Goal: Task Accomplishment & Management: Use online tool/utility

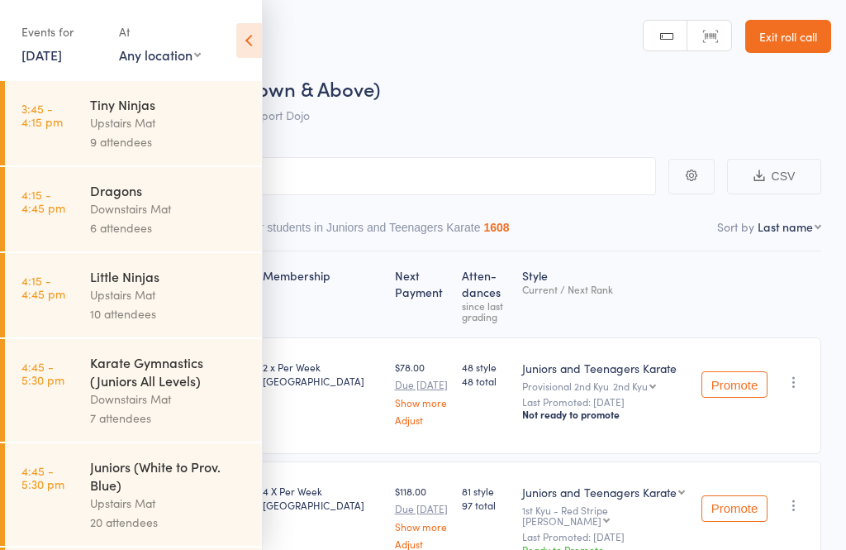
click at [144, 171] on div "Dragons Downstairs Mat 6 attendees" at bounding box center [176, 209] width 172 height 84
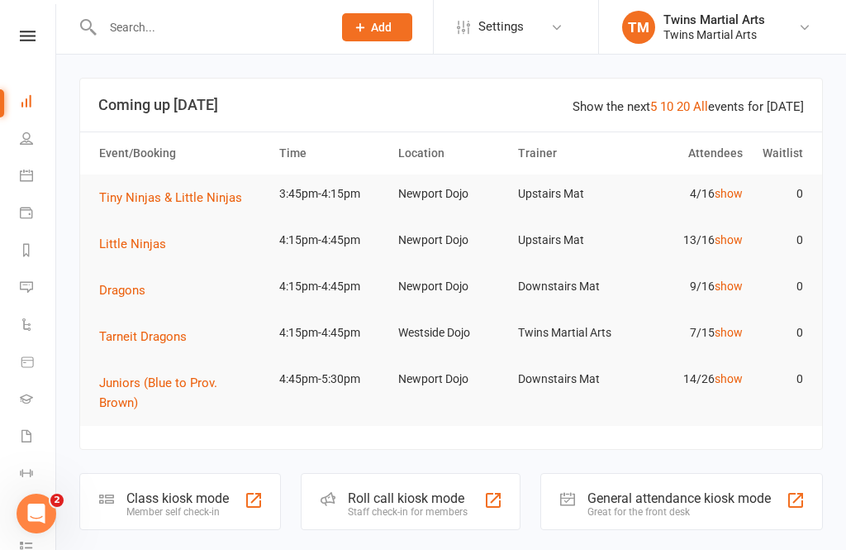
click at [412, 490] on div "Roll call kiosk mode" at bounding box center [408, 498] width 120 height 16
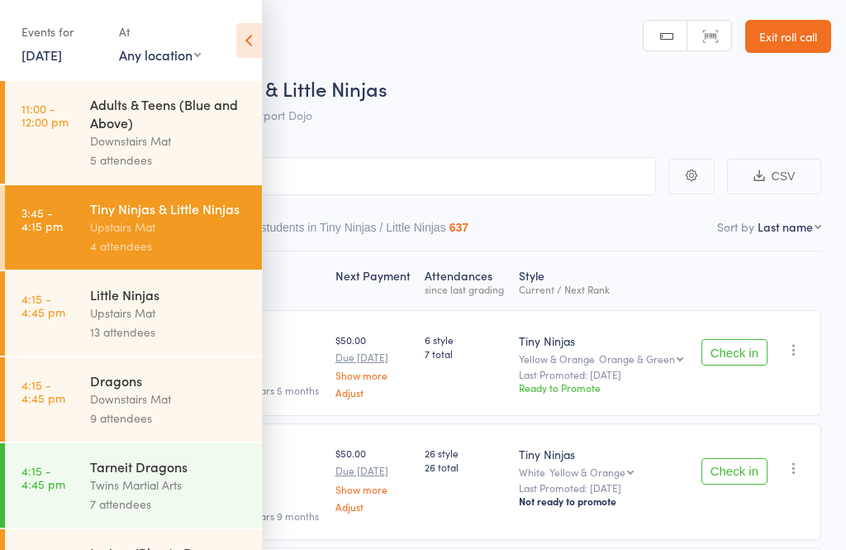
click at [258, 41] on icon at bounding box center [249, 40] width 26 height 35
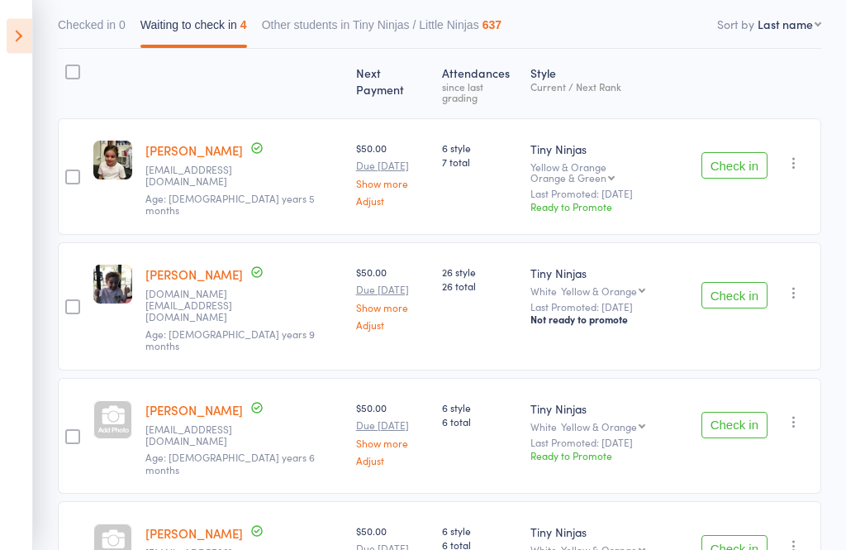
scroll to position [229, 0]
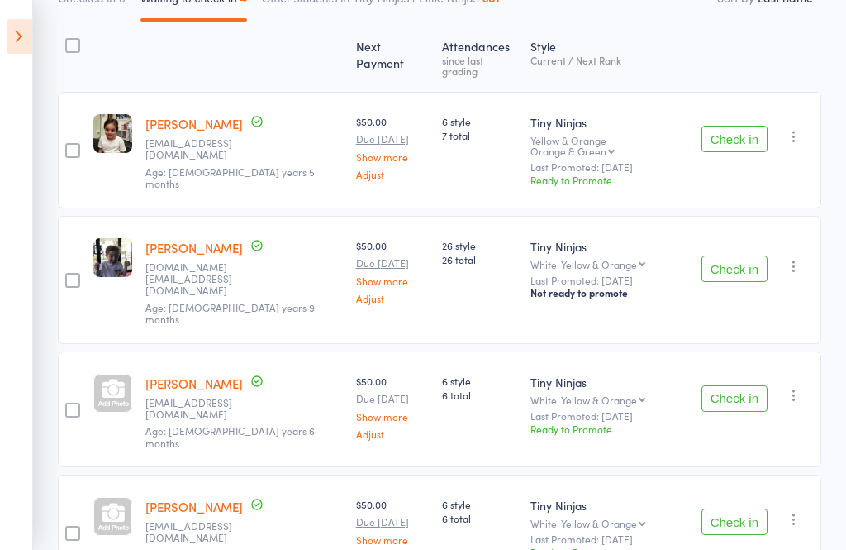
click at [28, 46] on icon at bounding box center [20, 36] width 26 height 35
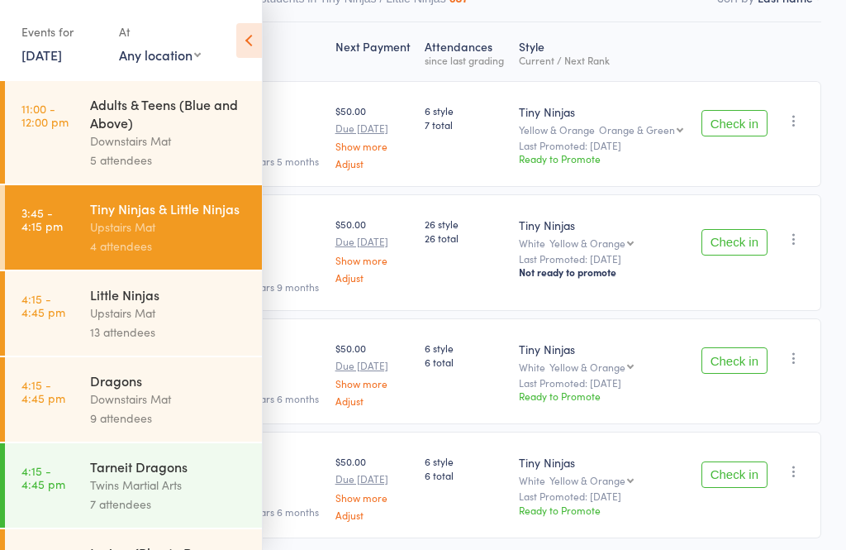
click at [174, 322] on div "Upstairs Mat" at bounding box center [169, 312] width 158 height 19
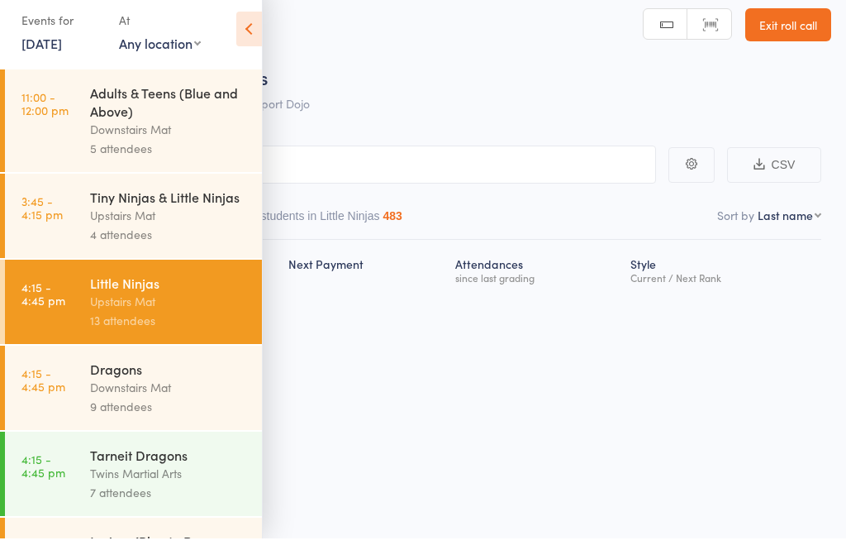
scroll to position [12, 0]
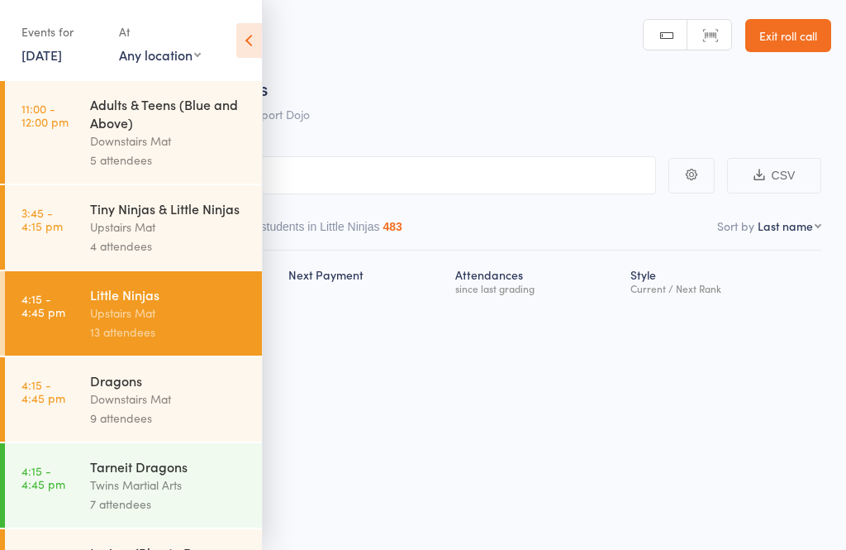
click at [255, 36] on icon at bounding box center [249, 40] width 26 height 35
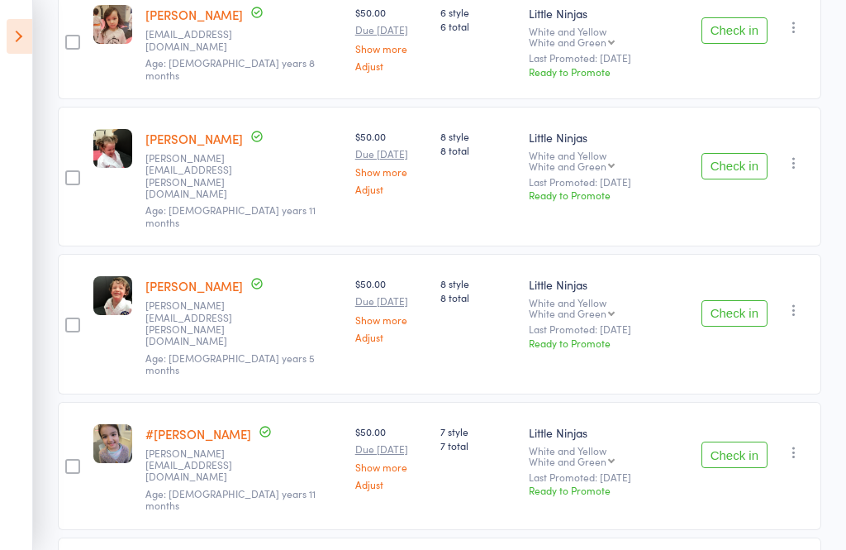
scroll to position [1248, 0]
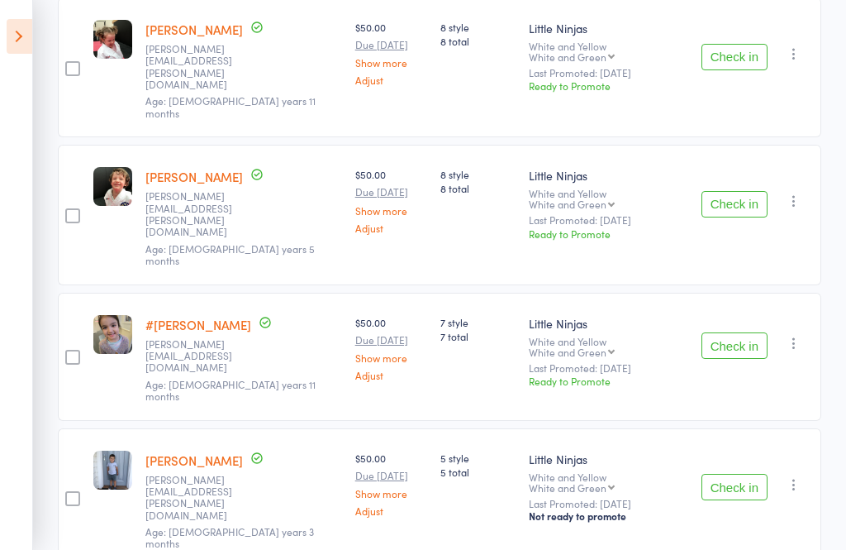
click at [12, 36] on icon at bounding box center [20, 36] width 26 height 35
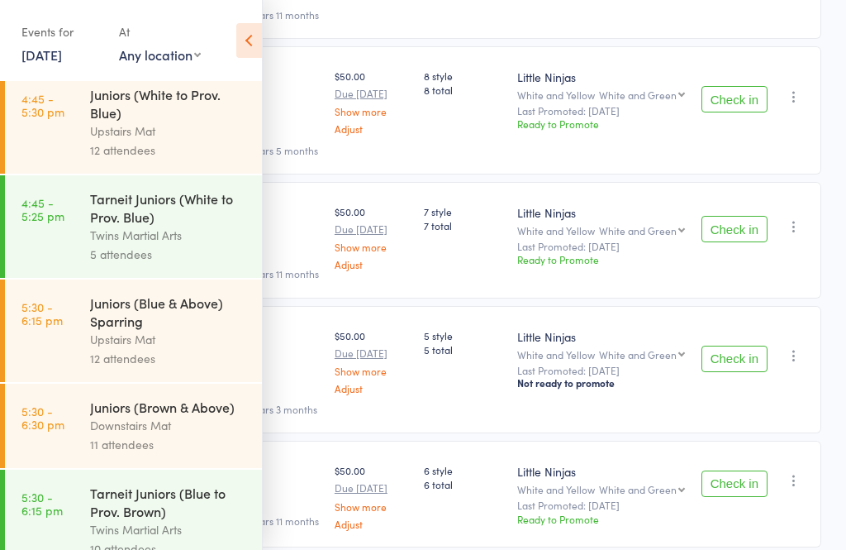
scroll to position [562, 0]
click at [160, 349] on div "Upstairs Mat" at bounding box center [169, 339] width 158 height 19
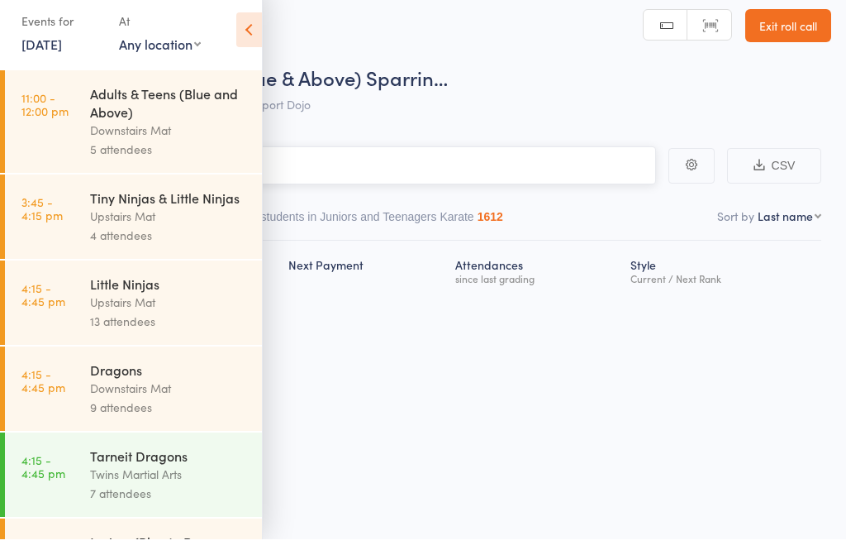
scroll to position [12, 0]
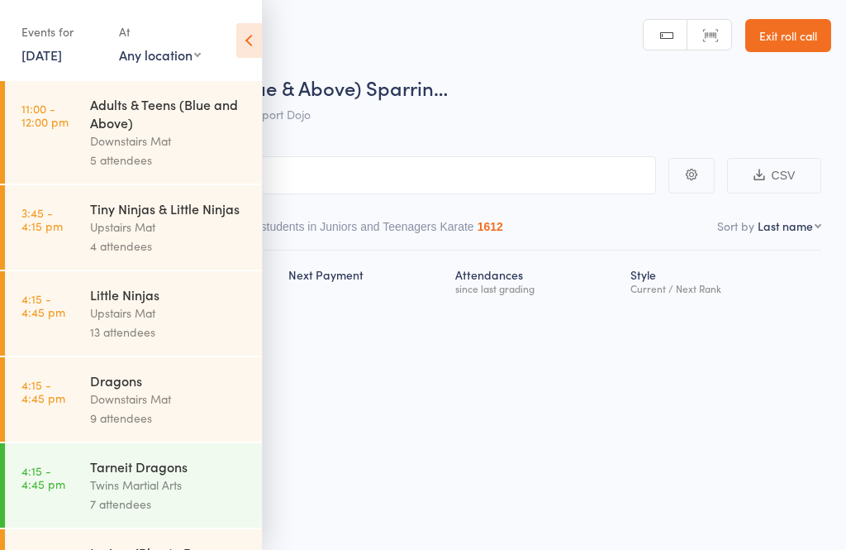
click at [246, 25] on icon at bounding box center [249, 40] width 26 height 35
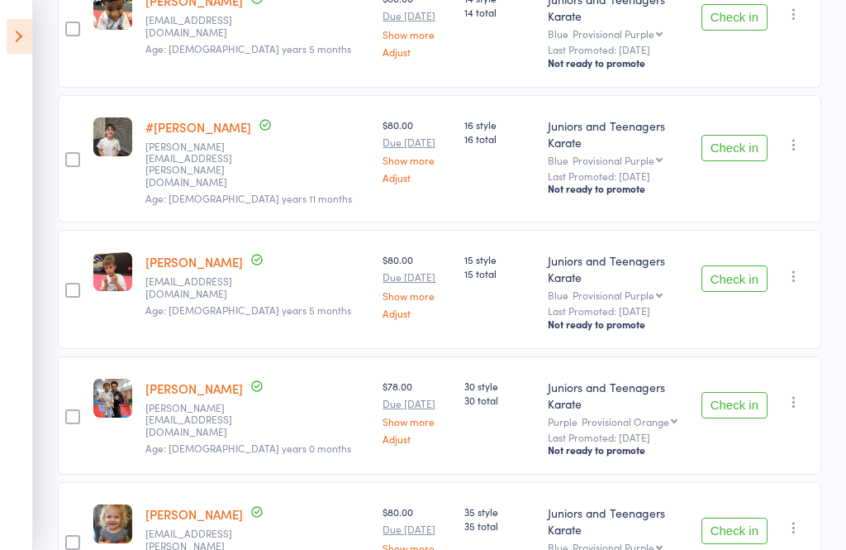
scroll to position [1135, 0]
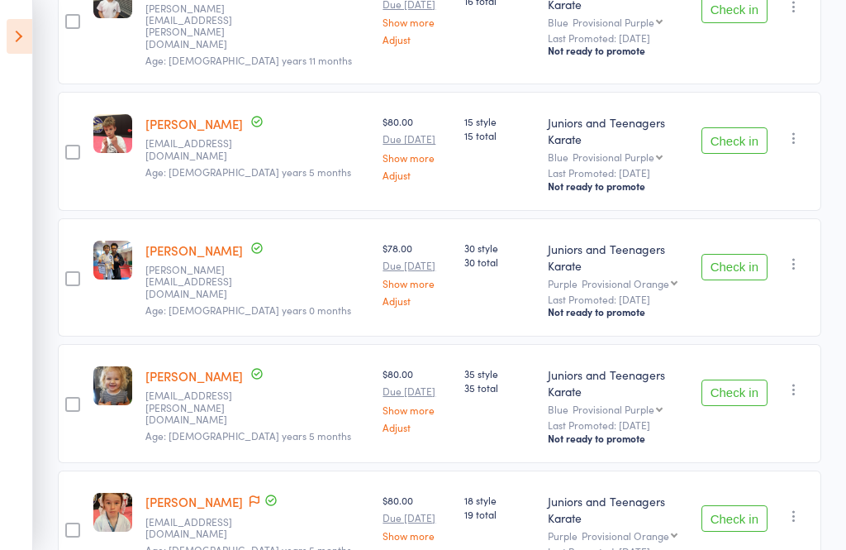
click at [20, 41] on icon at bounding box center [20, 36] width 26 height 35
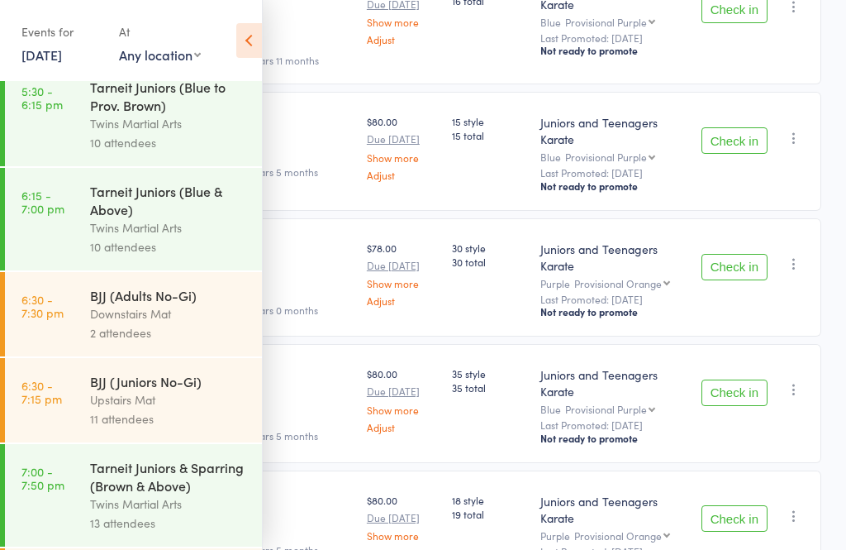
scroll to position [966, 0]
click at [174, 411] on div "Upstairs Mat" at bounding box center [169, 401] width 158 height 19
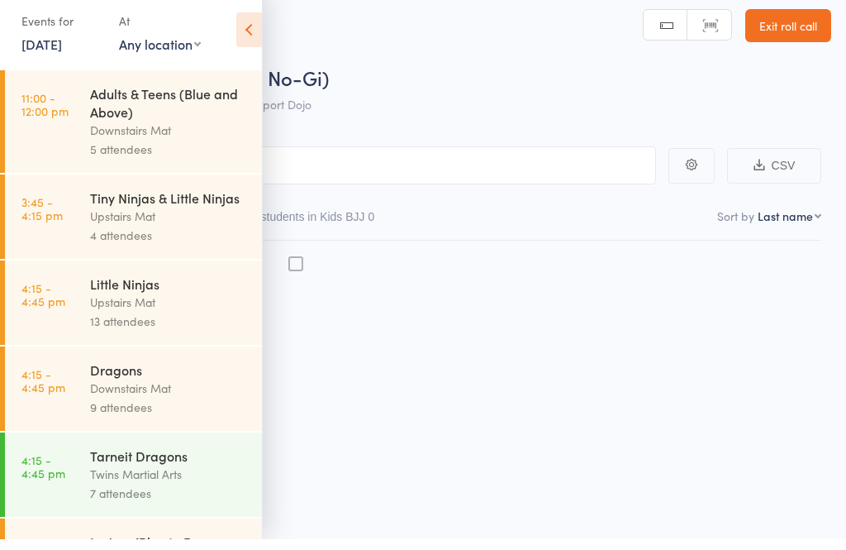
scroll to position [12, 0]
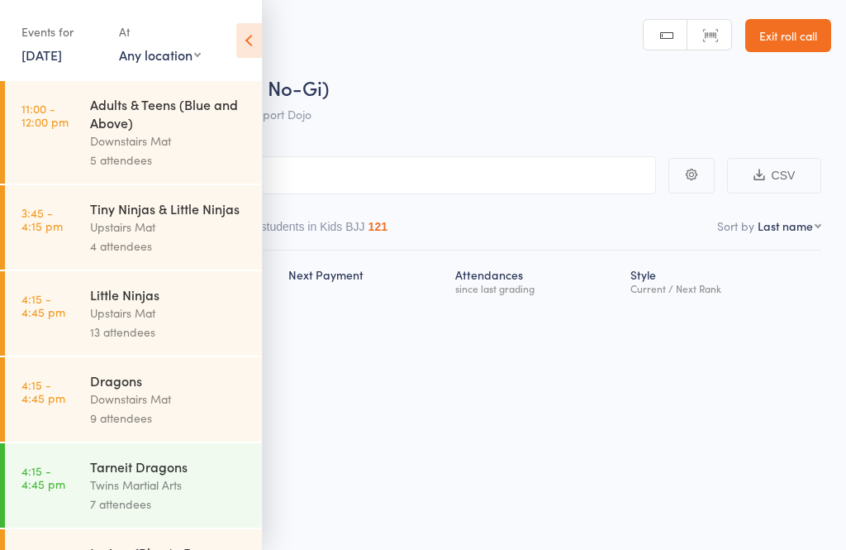
click at [251, 31] on icon at bounding box center [249, 40] width 26 height 35
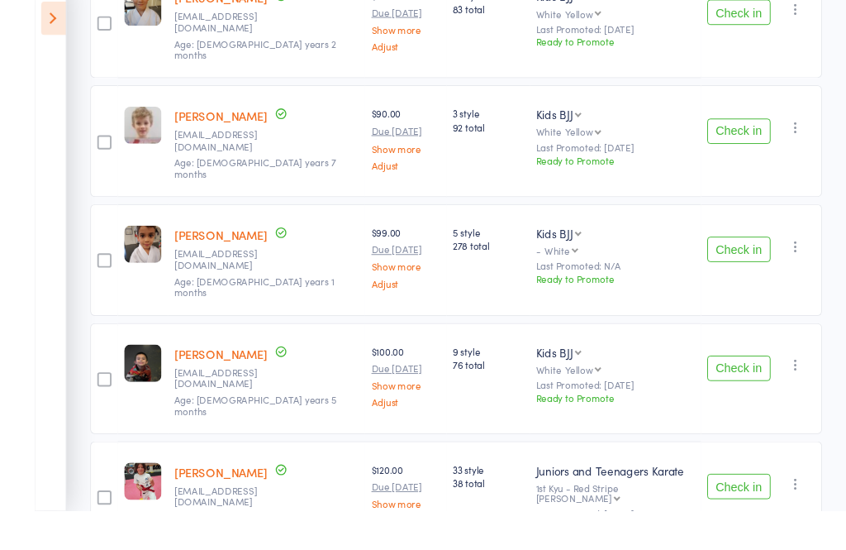
scroll to position [1022, 0]
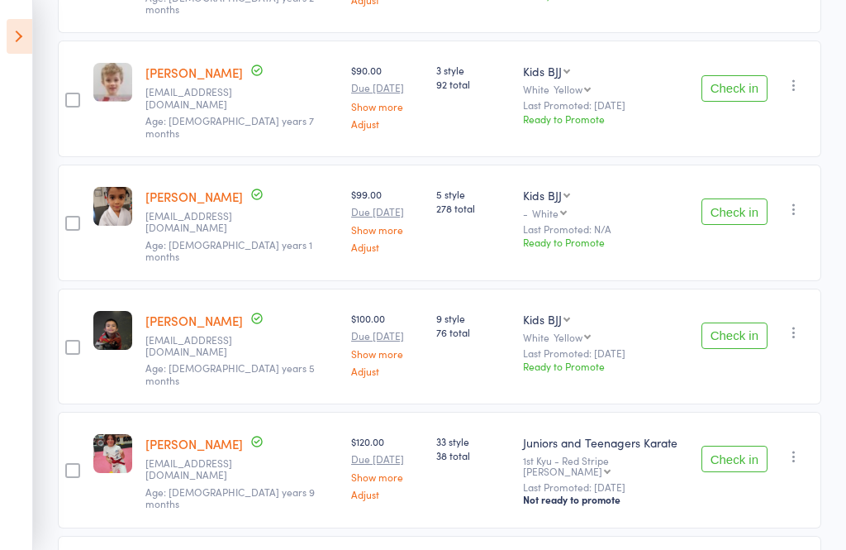
click at [26, 45] on icon at bounding box center [20, 36] width 26 height 35
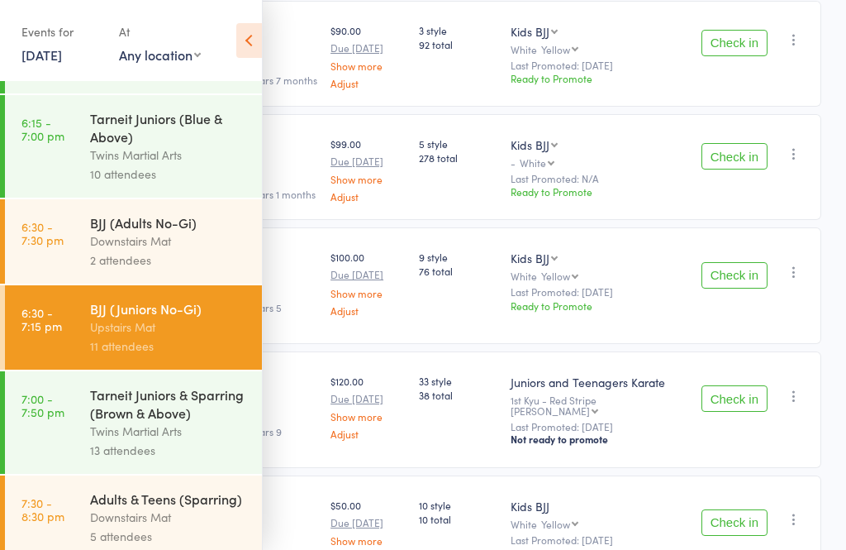
scroll to position [1039, 0]
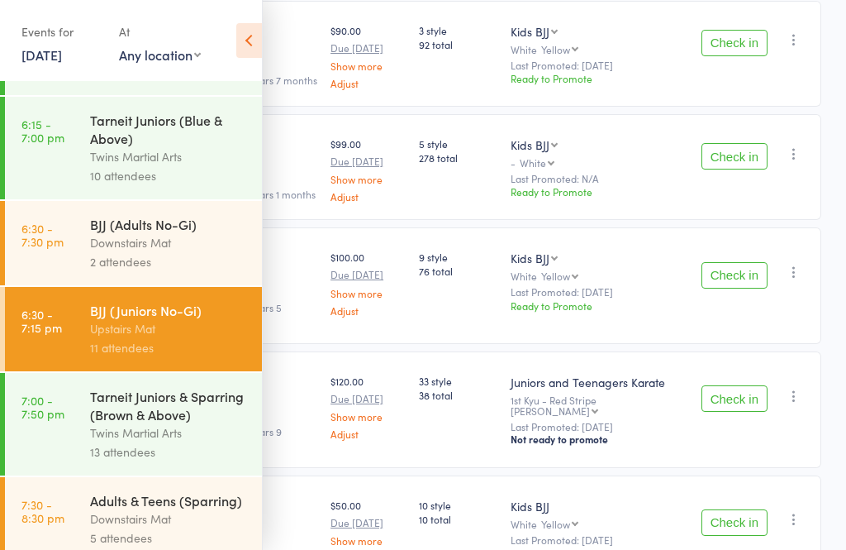
click at [167, 528] on div "Downstairs Mat" at bounding box center [169, 518] width 158 height 19
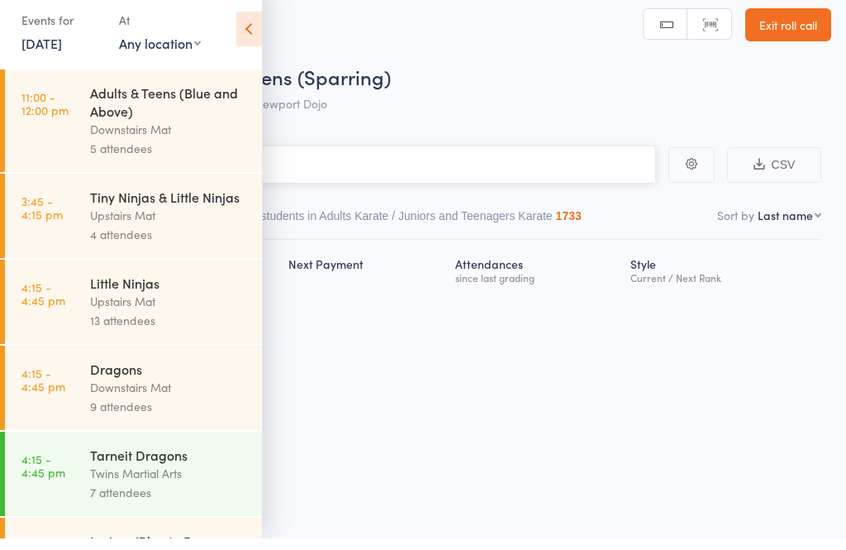
scroll to position [12, 0]
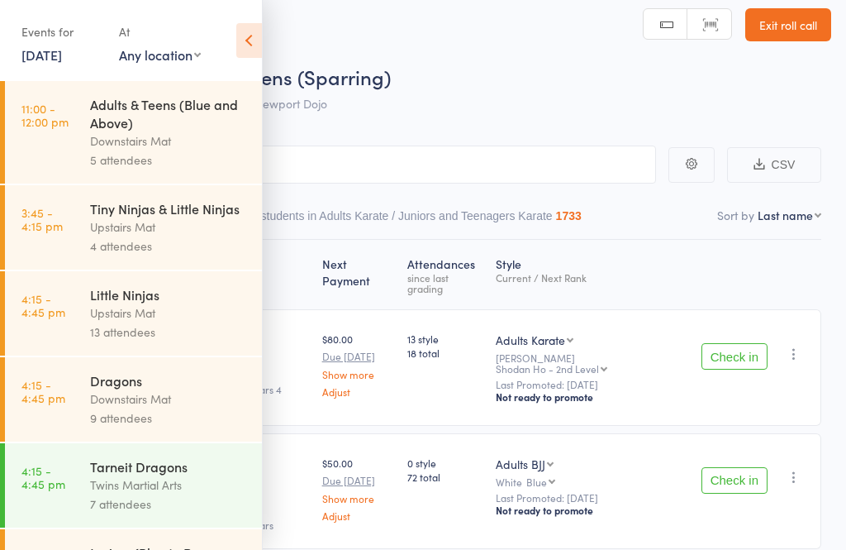
click at [249, 38] on icon at bounding box center [249, 40] width 26 height 35
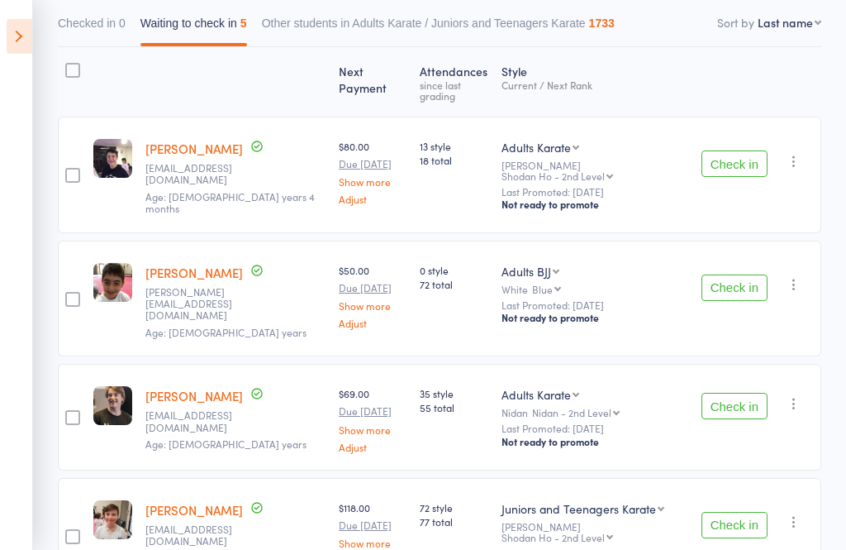
scroll to position [342, 0]
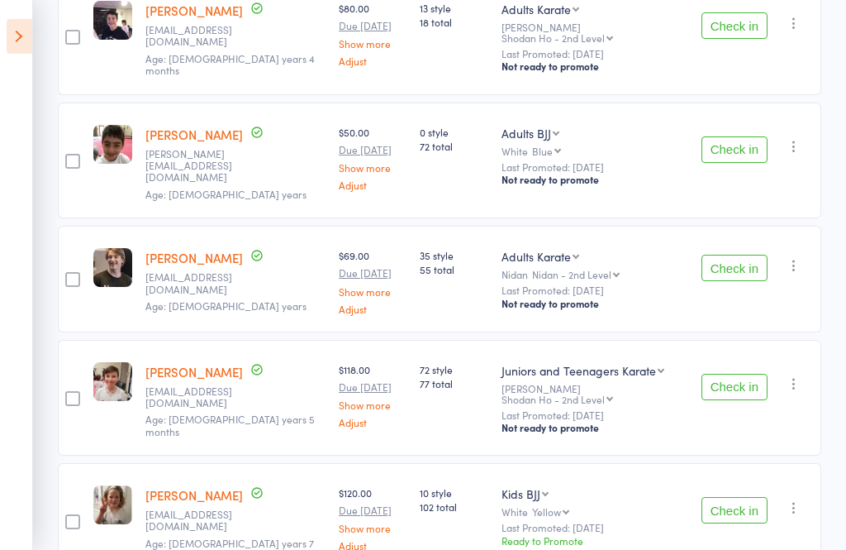
click at [24, 41] on icon at bounding box center [20, 36] width 26 height 35
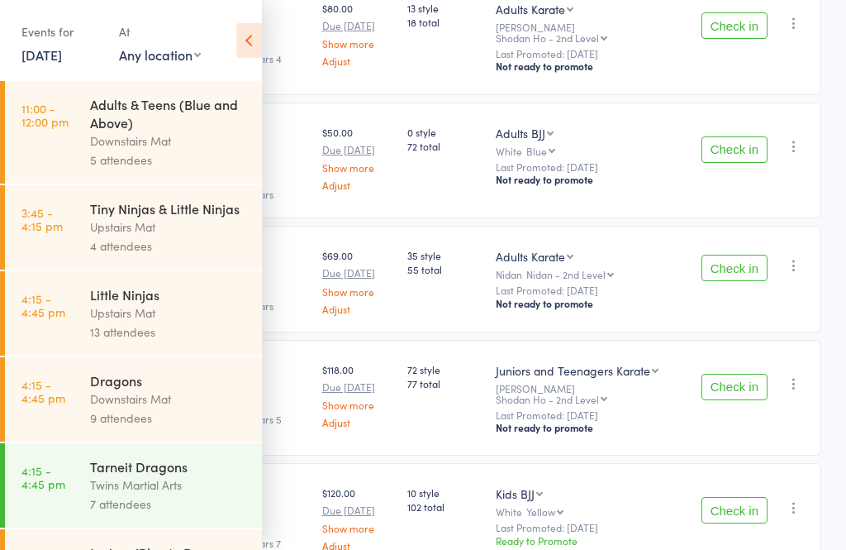
click at [192, 223] on div "Upstairs Mat" at bounding box center [169, 226] width 158 height 19
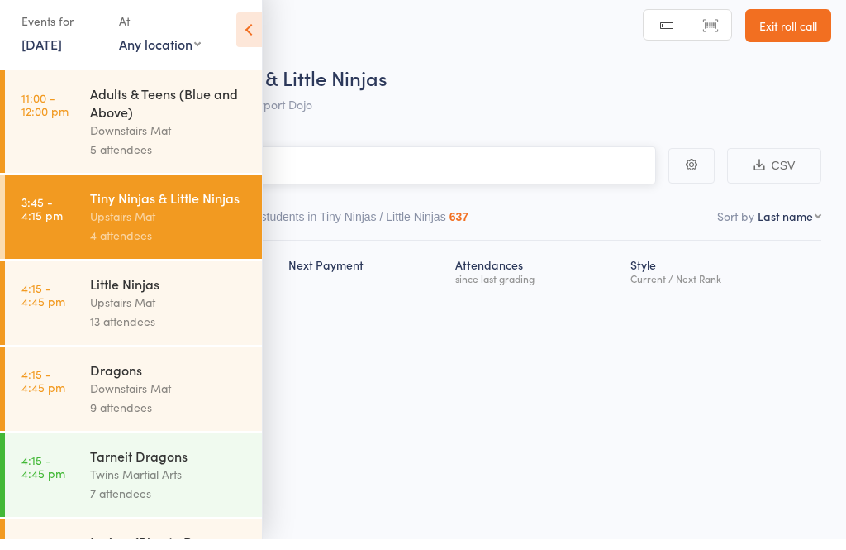
scroll to position [12, 0]
